Goal: Navigation & Orientation: Go to known website

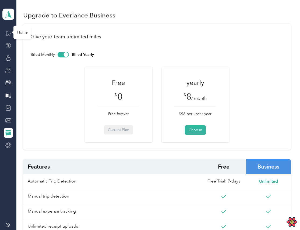
click at [9, 35] on icon at bounding box center [8, 33] width 6 height 6
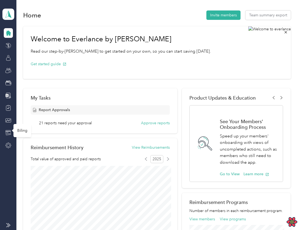
click at [9, 131] on icon at bounding box center [8, 131] width 5 height 1
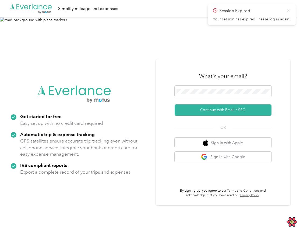
click at [287, 10] on icon at bounding box center [287, 10] width 2 height 2
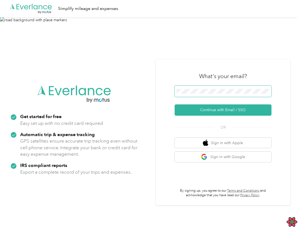
click at [217, 87] on span at bounding box center [222, 91] width 97 height 11
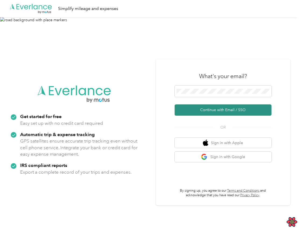
click at [228, 112] on button "Continue with Email / SSO" at bounding box center [222, 110] width 97 height 11
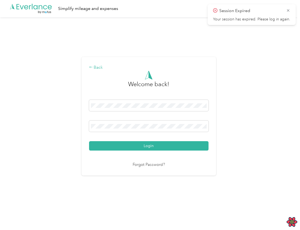
click at [97, 65] on div "Back" at bounding box center [148, 67] width 119 height 6
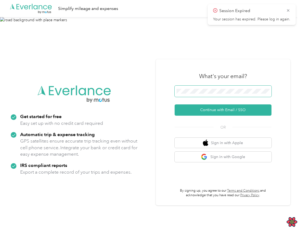
click at [202, 95] on span at bounding box center [222, 91] width 97 height 11
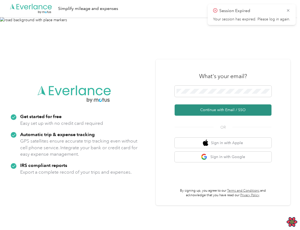
click at [211, 109] on button "Continue with Email / SSO" at bounding box center [222, 110] width 97 height 11
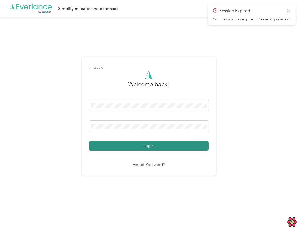
click at [177, 148] on button "Login" at bounding box center [148, 145] width 119 height 9
